Goal: Transaction & Acquisition: Obtain resource

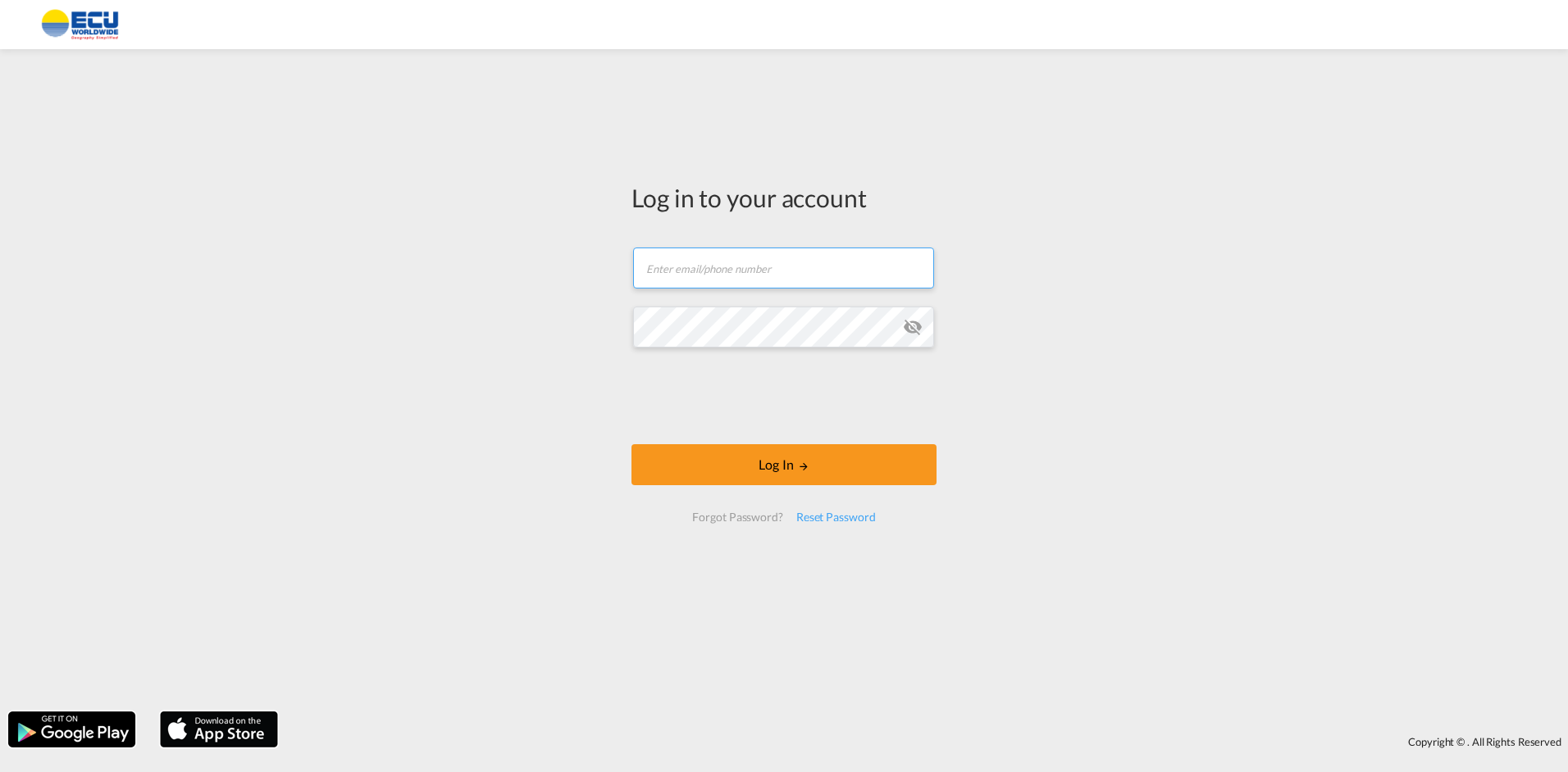
type input "[PERSON_NAME][EMAIL_ADDRESS][DOMAIN_NAME]"
click at [772, 470] on button "Log In" at bounding box center [784, 465] width 305 height 41
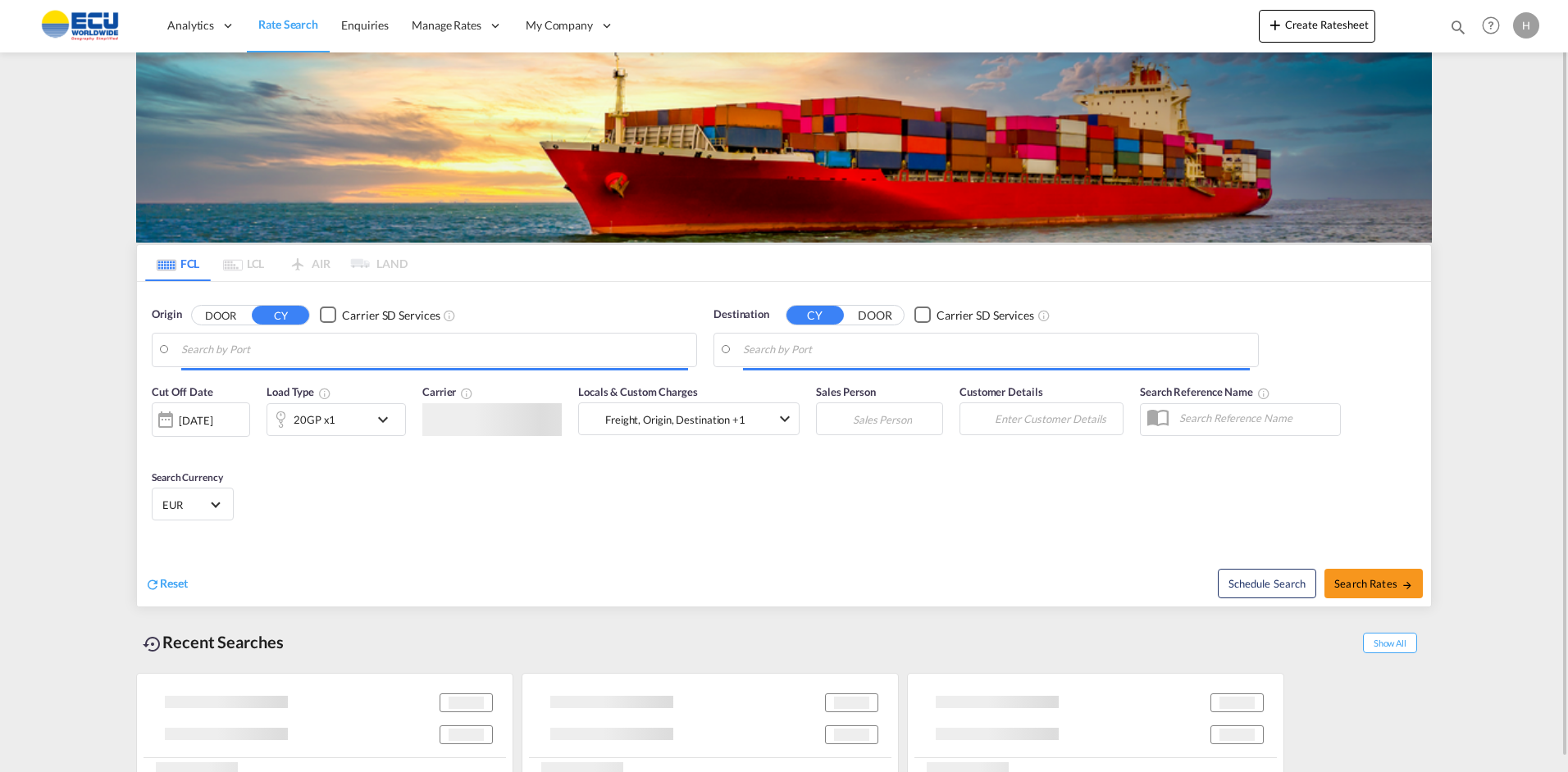
type input "[GEOGRAPHIC_DATA], [GEOGRAPHIC_DATA]"
type input "San Antonio, CLSAI"
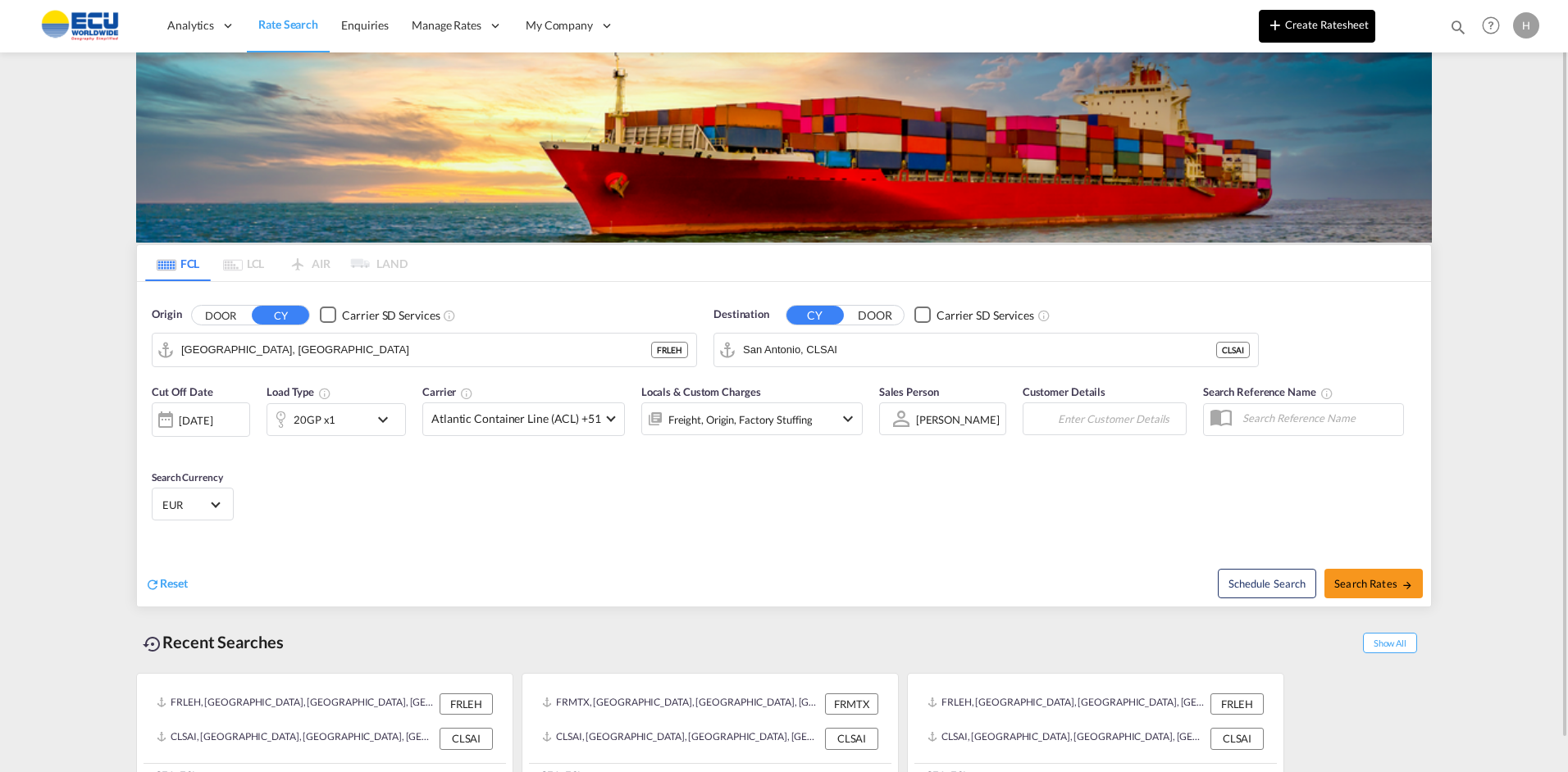
click at [1296, 26] on button "Create Ratesheet" at bounding box center [1317, 26] width 117 height 33
